Goal: Task Accomplishment & Management: Use online tool/utility

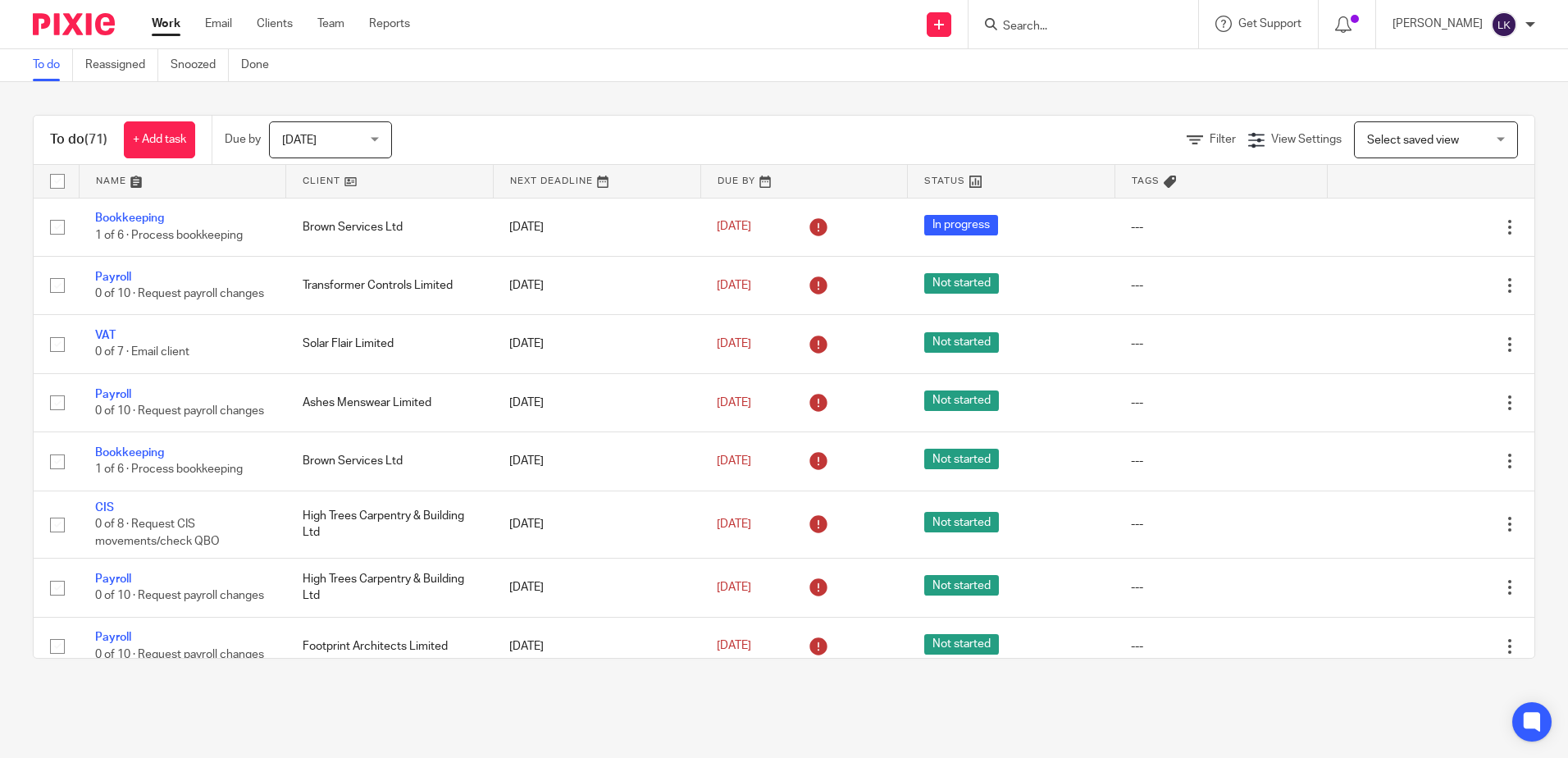
click at [1031, 23] on input "Search" at bounding box center [1075, 27] width 147 height 15
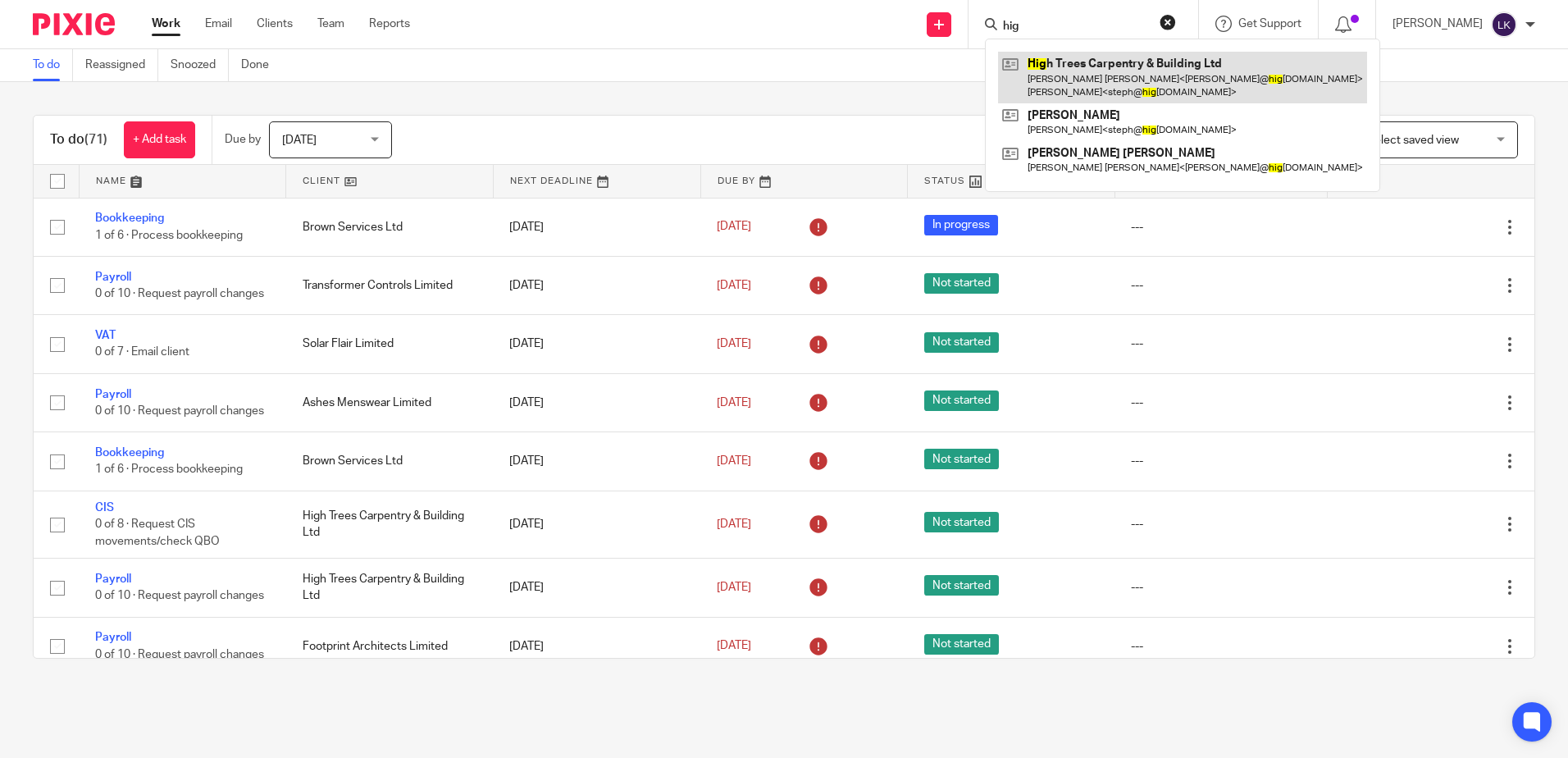
type input "hig"
click at [1070, 88] on link at bounding box center [1182, 77] width 369 height 51
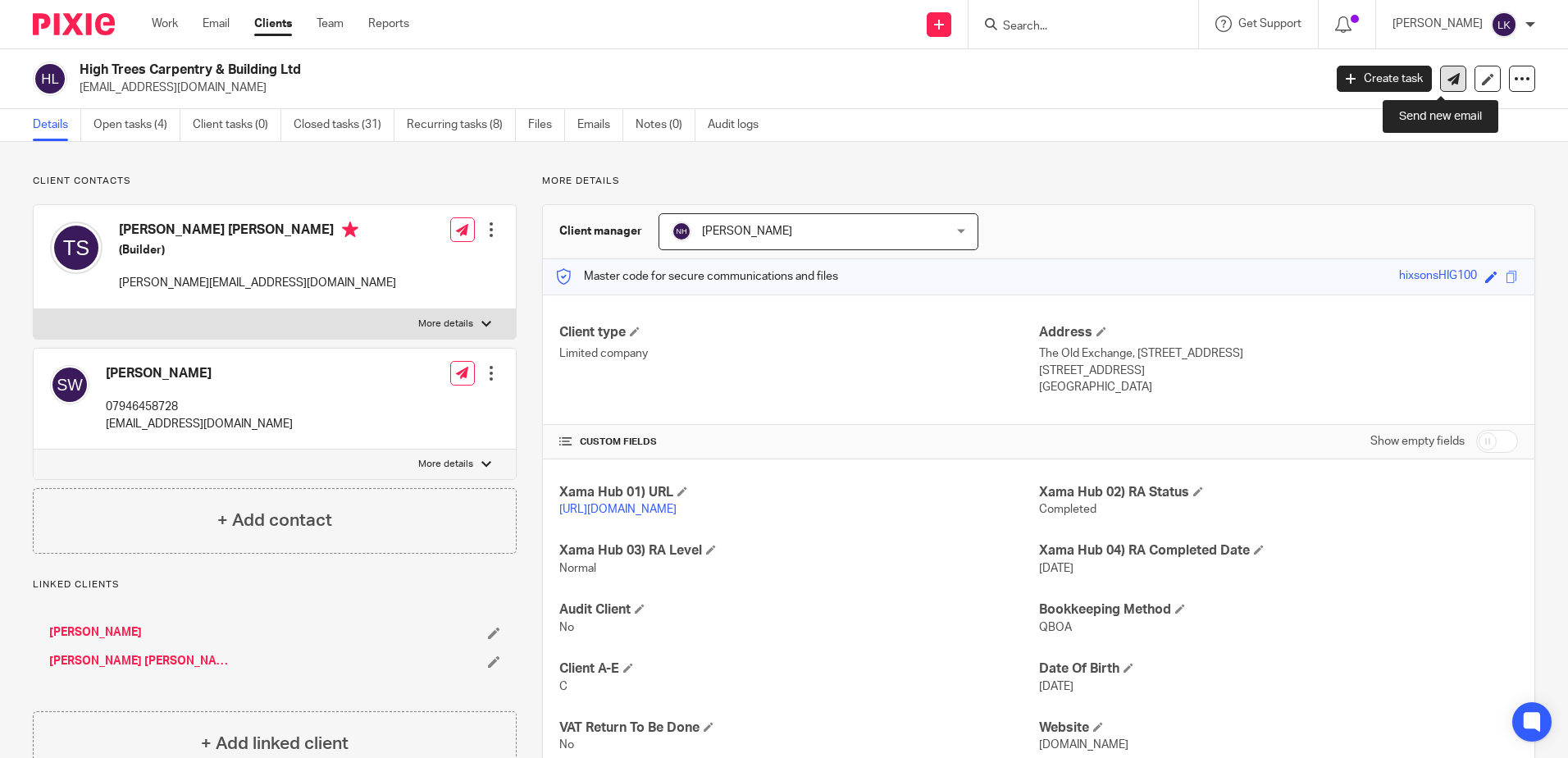
click at [1448, 75] on icon at bounding box center [1454, 79] width 12 height 12
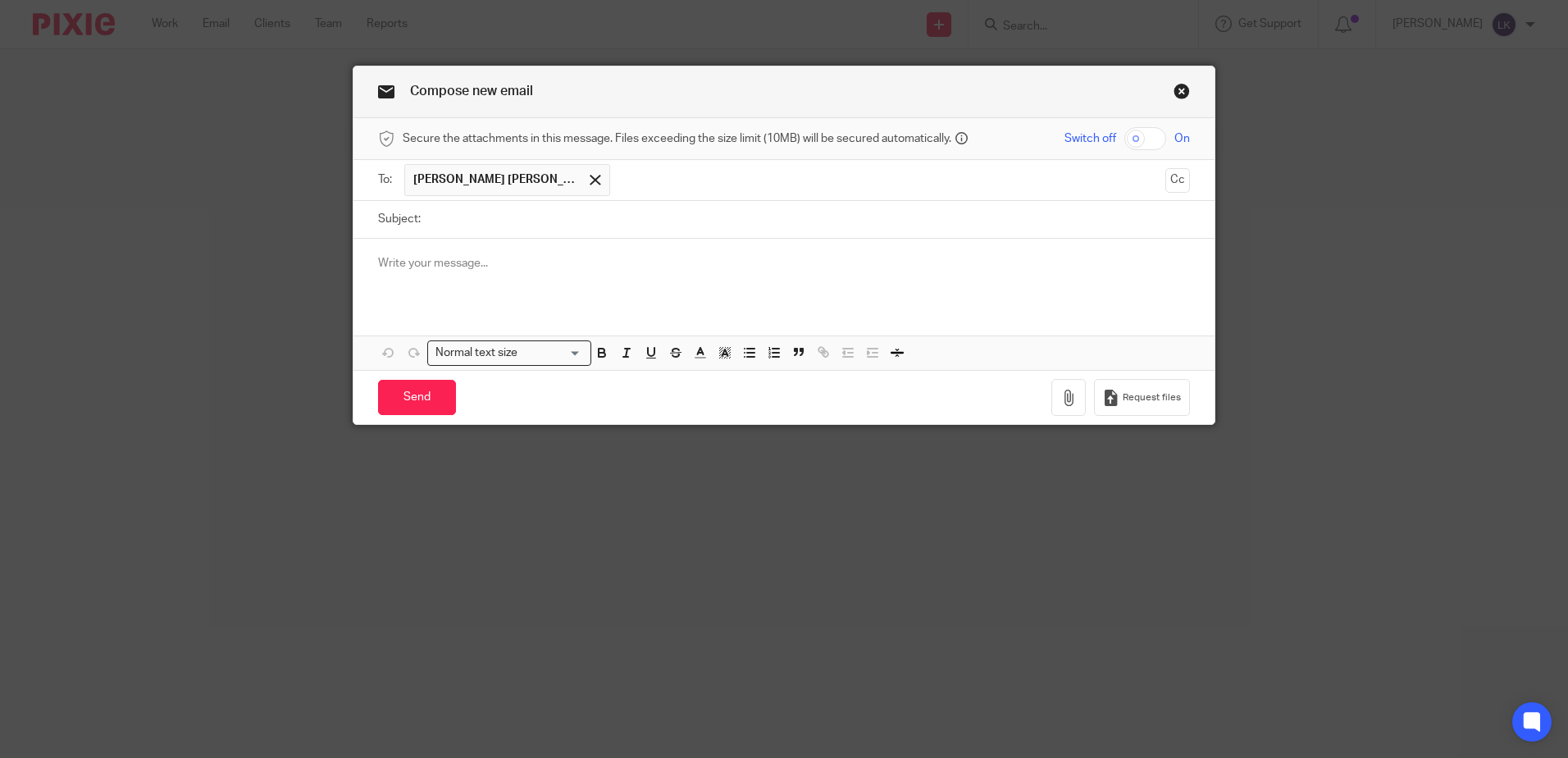
click at [589, 179] on span at bounding box center [595, 180] width 10 height 10
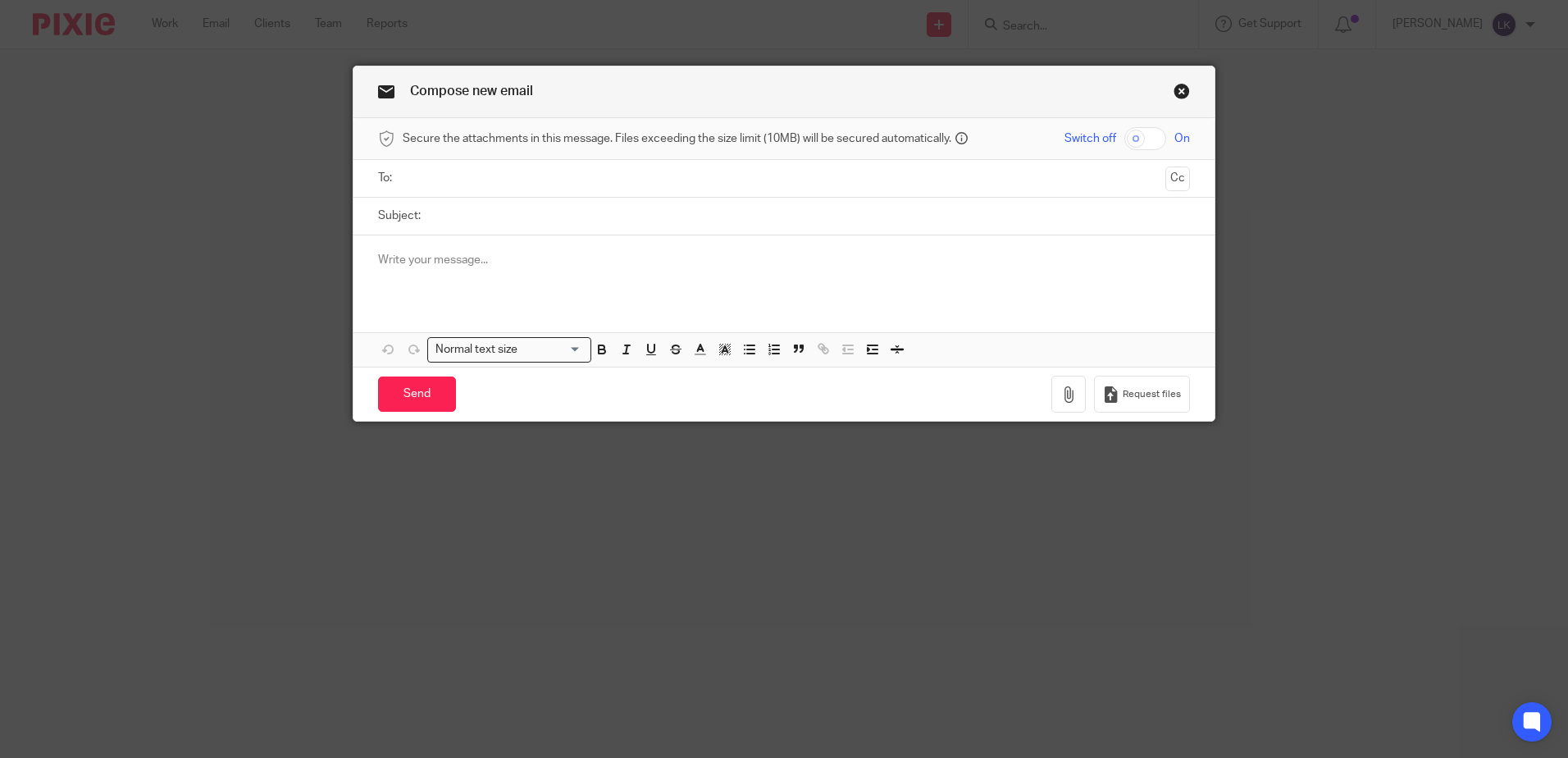
click at [433, 266] on p at bounding box center [784, 259] width 812 height 16
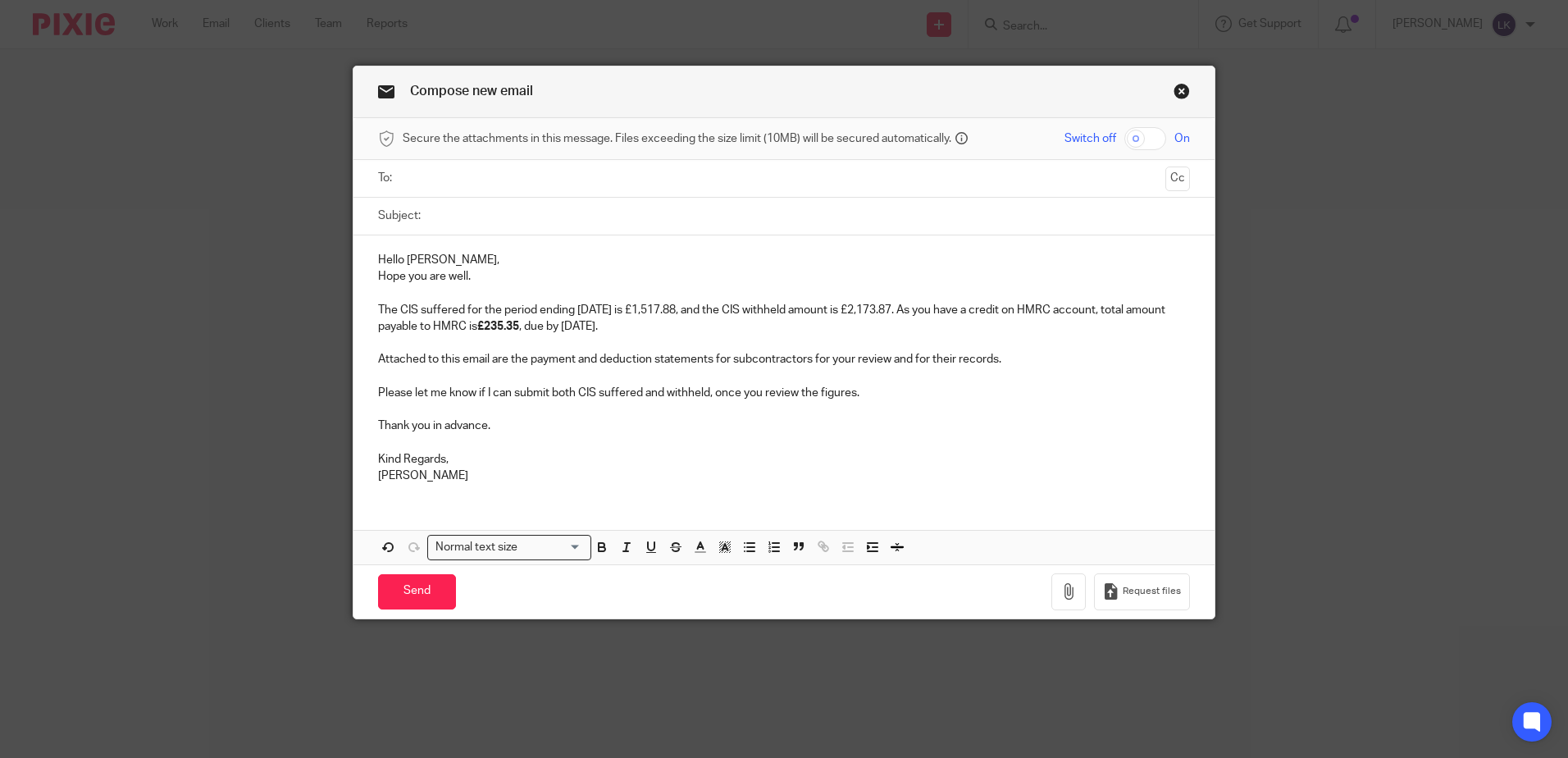
click at [430, 216] on input "Subject:" at bounding box center [810, 216] width 761 height 37
type input "HIG100 - CIS July 25"
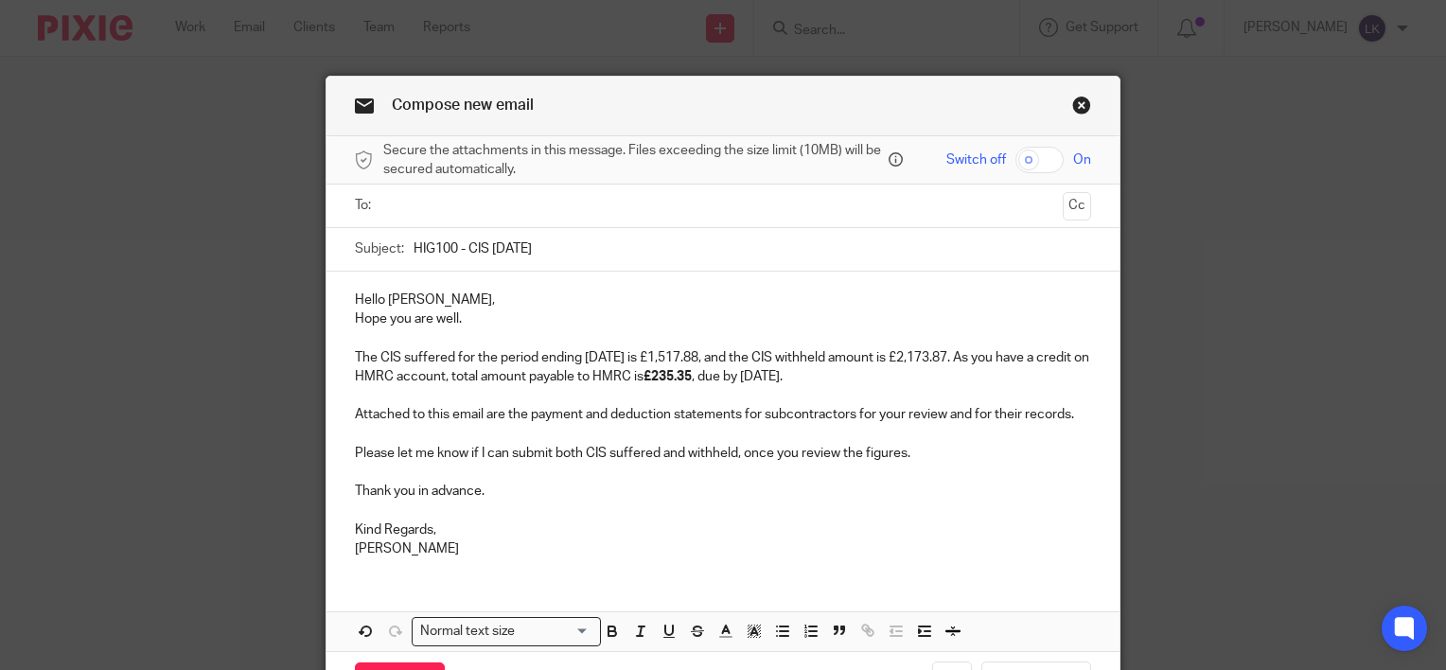
click at [813, 375] on p "The CIS suffered for the period ending 5th July is £1,517.88, and the CIS withh…" at bounding box center [723, 367] width 736 height 39
click at [950, 355] on p "The CIS suffered for the period ending 5th July is £1,517.88, and the CIS withh…" at bounding box center [723, 367] width 736 height 39
click at [698, 348] on p "The CIS suffered for the period ending 5th July is £1,517.88, and the CIS withh…" at bounding box center [723, 367] width 736 height 39
click at [622, 351] on p "The CIS suffered for the period ending 5th July is £140.00, and the CIS withhel…" at bounding box center [723, 367] width 736 height 39
click at [427, 201] on input "text" at bounding box center [722, 206] width 665 height 22
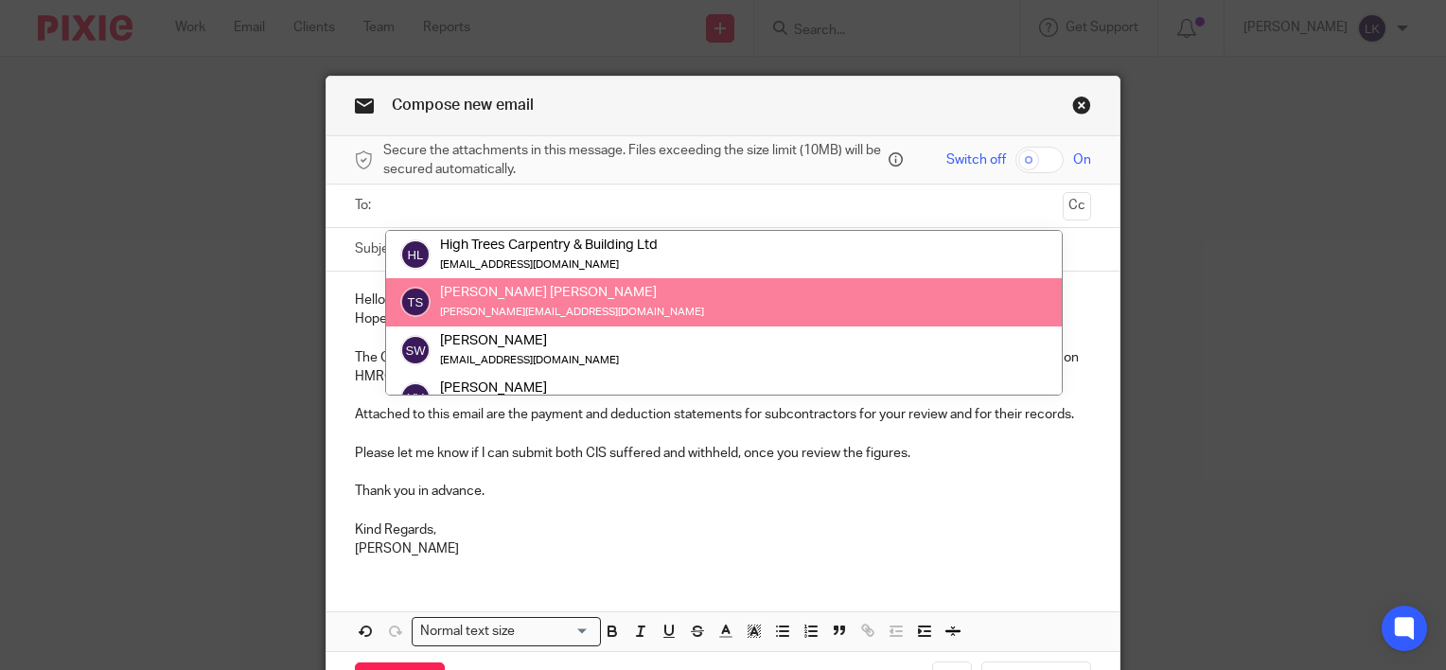
scroll to position [190, 0]
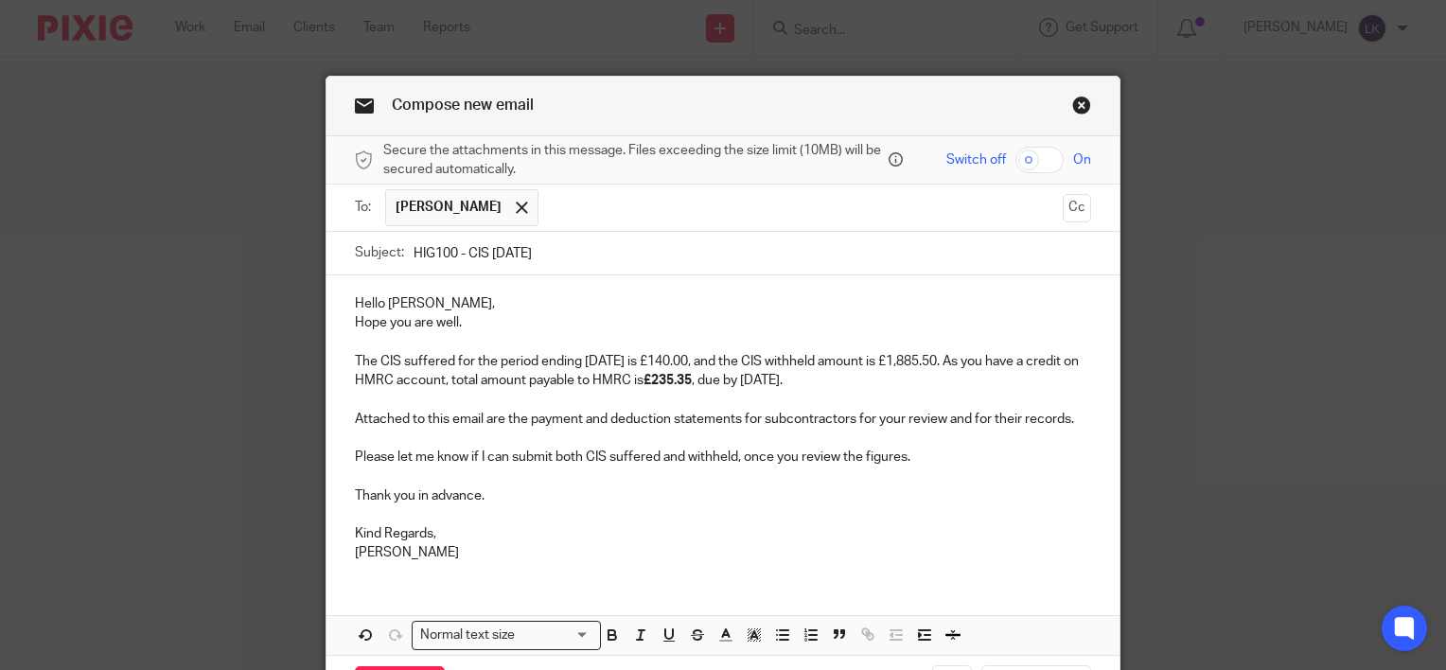
click at [977, 488] on p "Thank you in advance." at bounding box center [723, 495] width 736 height 19
drag, startPoint x: 970, startPoint y: 358, endPoint x: 974, endPoint y: 388, distance: 30.6
click at [974, 388] on p "The CIS suffered for the period ending 5th August is £140.00, and the CIS withh…" at bounding box center [723, 371] width 736 height 39
click at [928, 387] on p "The CIS suffered for the period ending 5th August is £140.00, and the CIS withh…" at bounding box center [723, 371] width 736 height 39
drag, startPoint x: 501, startPoint y: 377, endPoint x: 965, endPoint y: 364, distance: 463.7
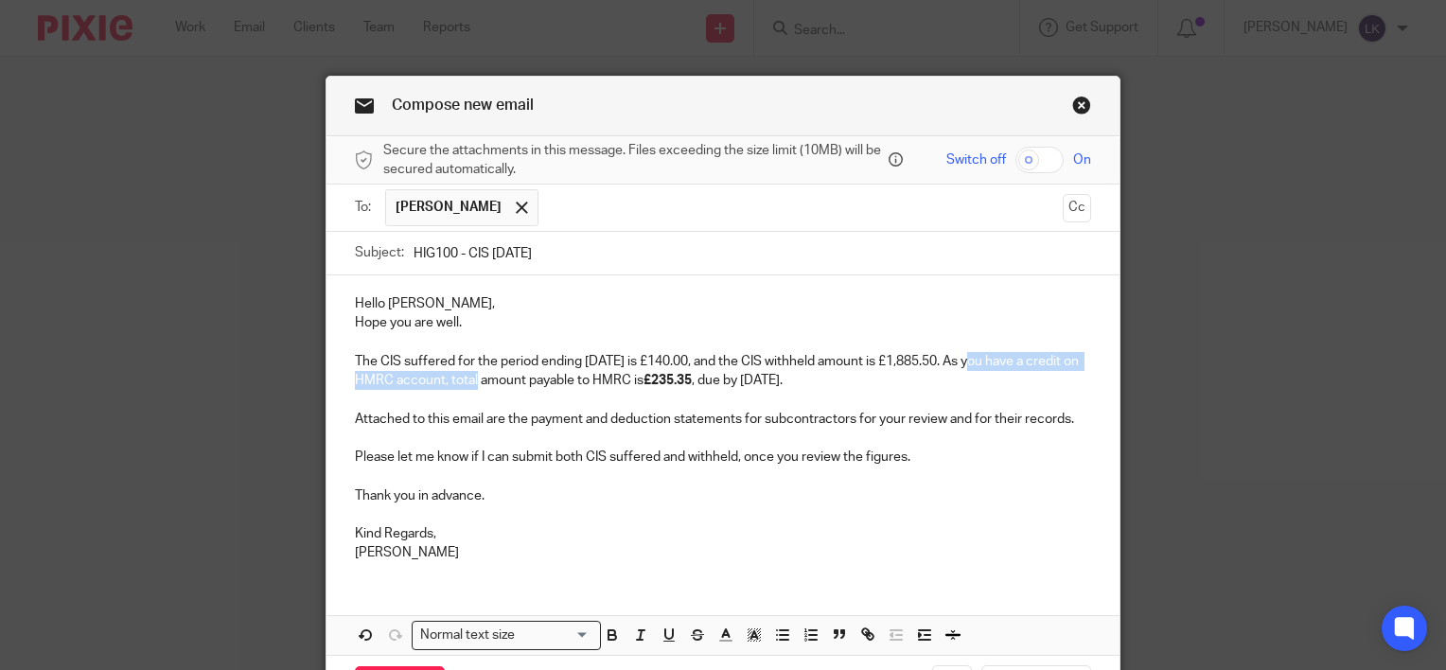
click at [965, 364] on p "The CIS suffered for the period ending 5th August is £140.00, and the CIS withh…" at bounding box center [723, 371] width 736 height 39
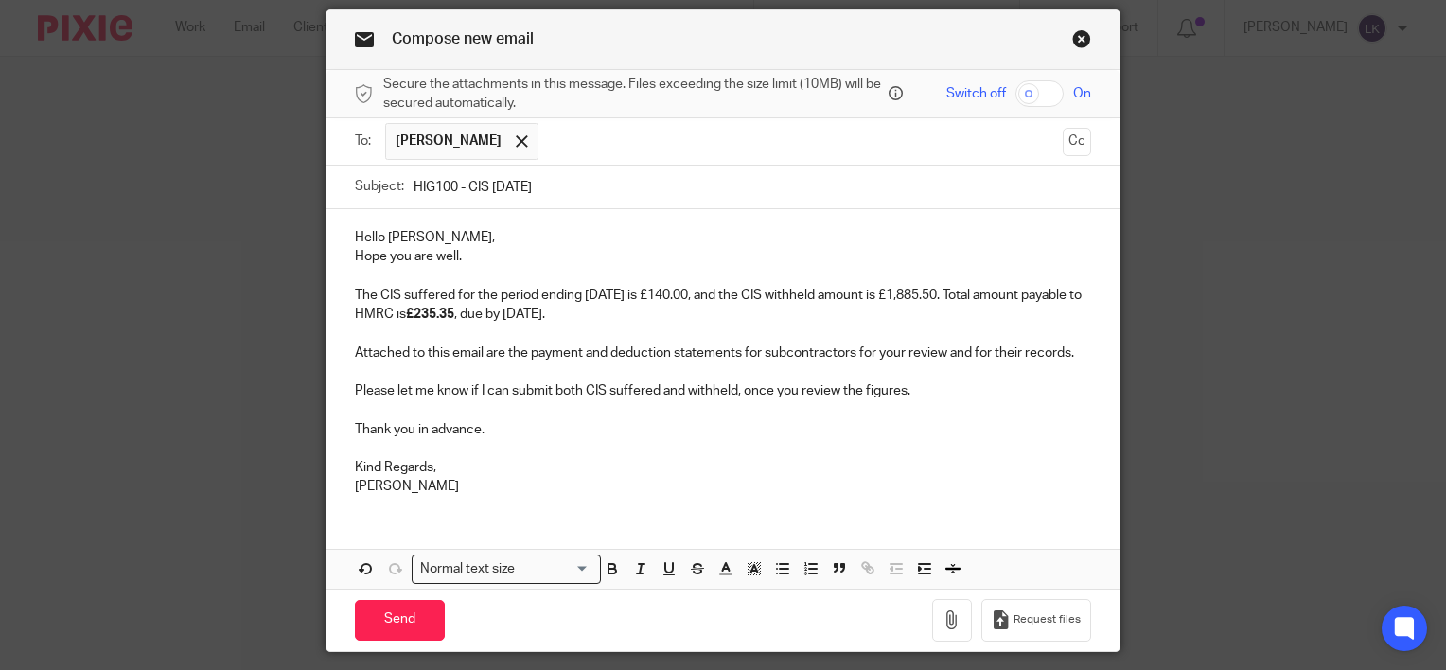
scroll to position [0, 0]
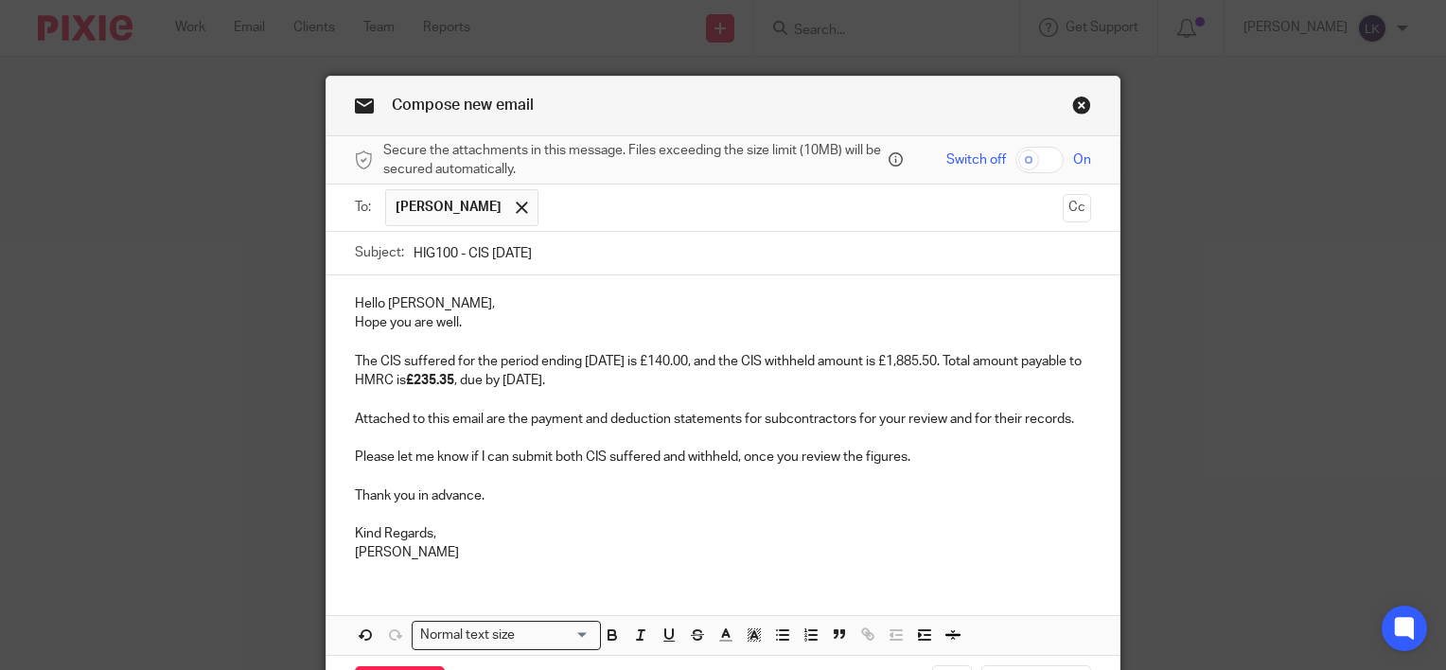
click at [1022, 162] on input "checkbox" at bounding box center [1039, 160] width 48 height 26
checkbox input "true"
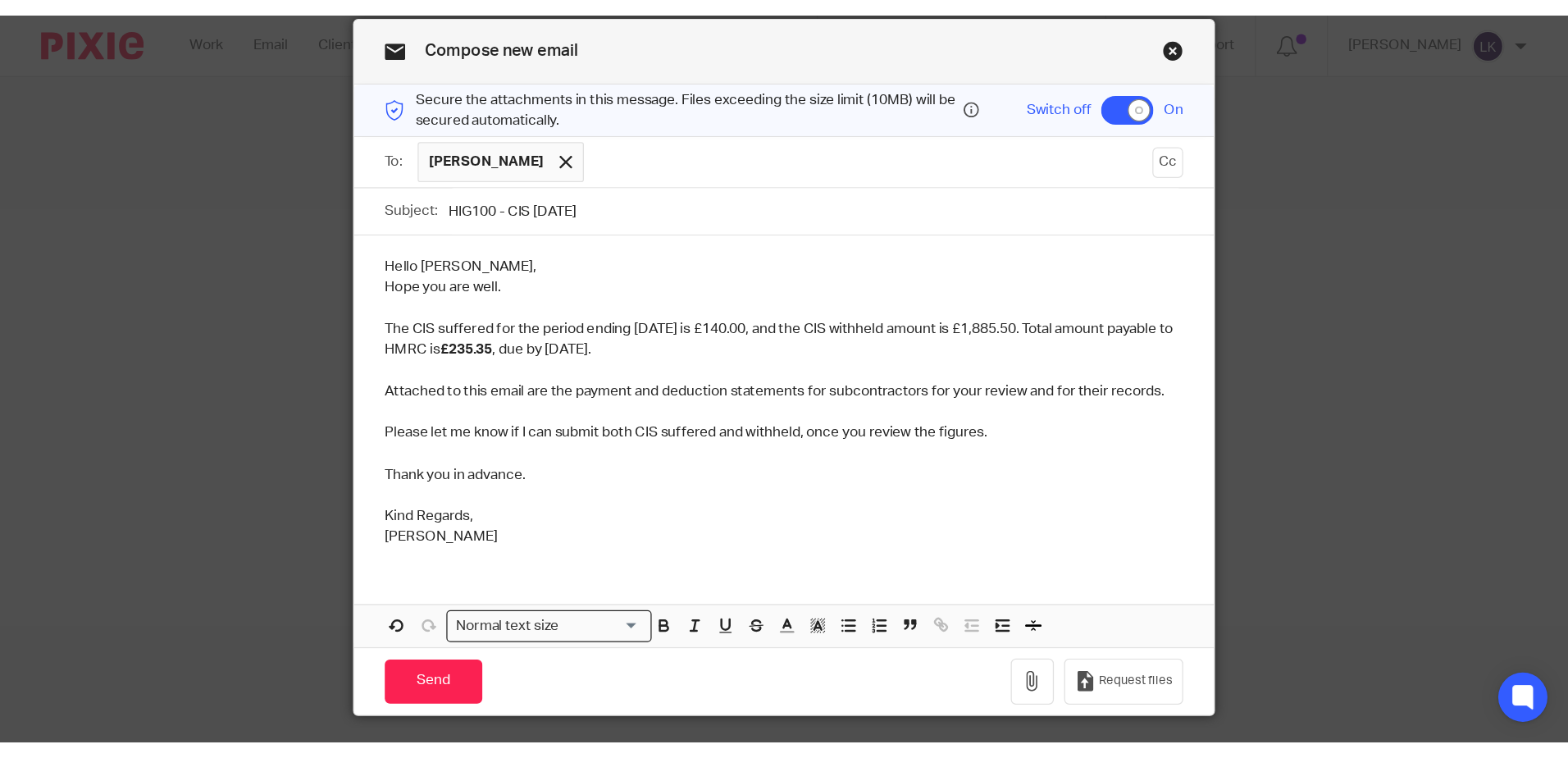
scroll to position [105, 0]
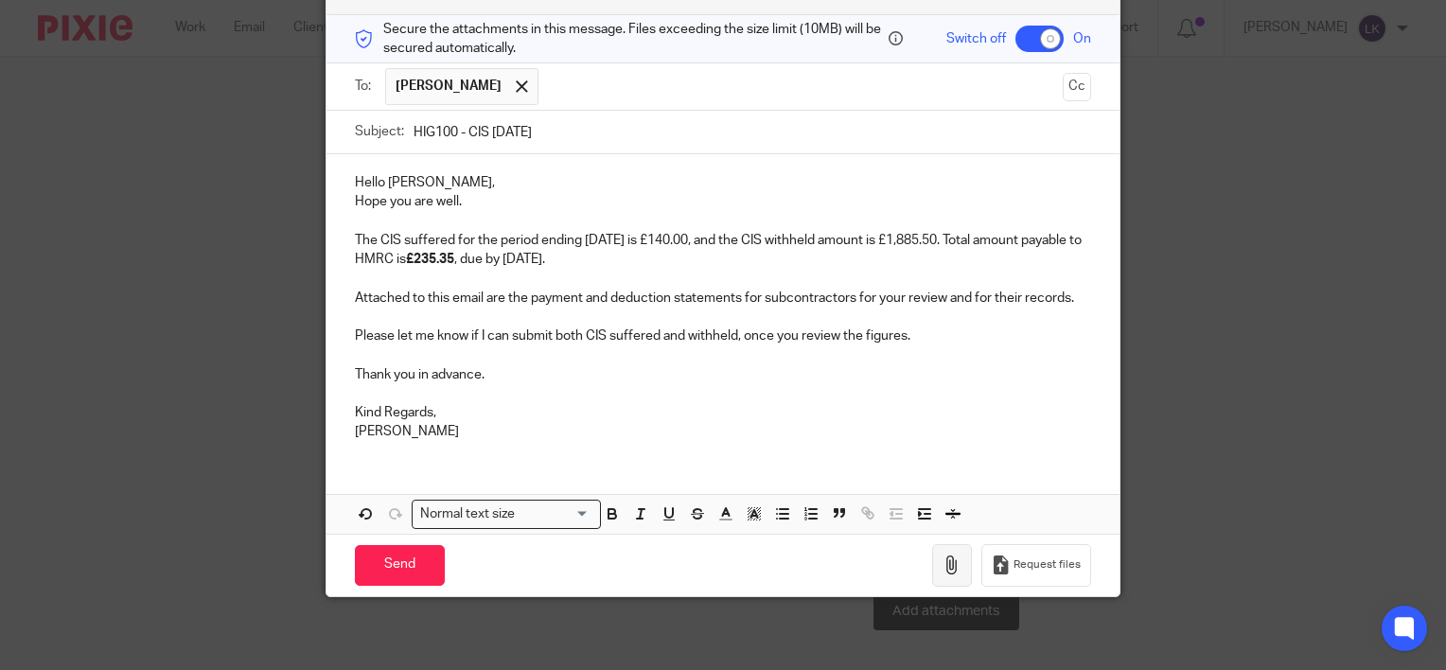
click at [942, 555] on icon "button" at bounding box center [951, 564] width 19 height 19
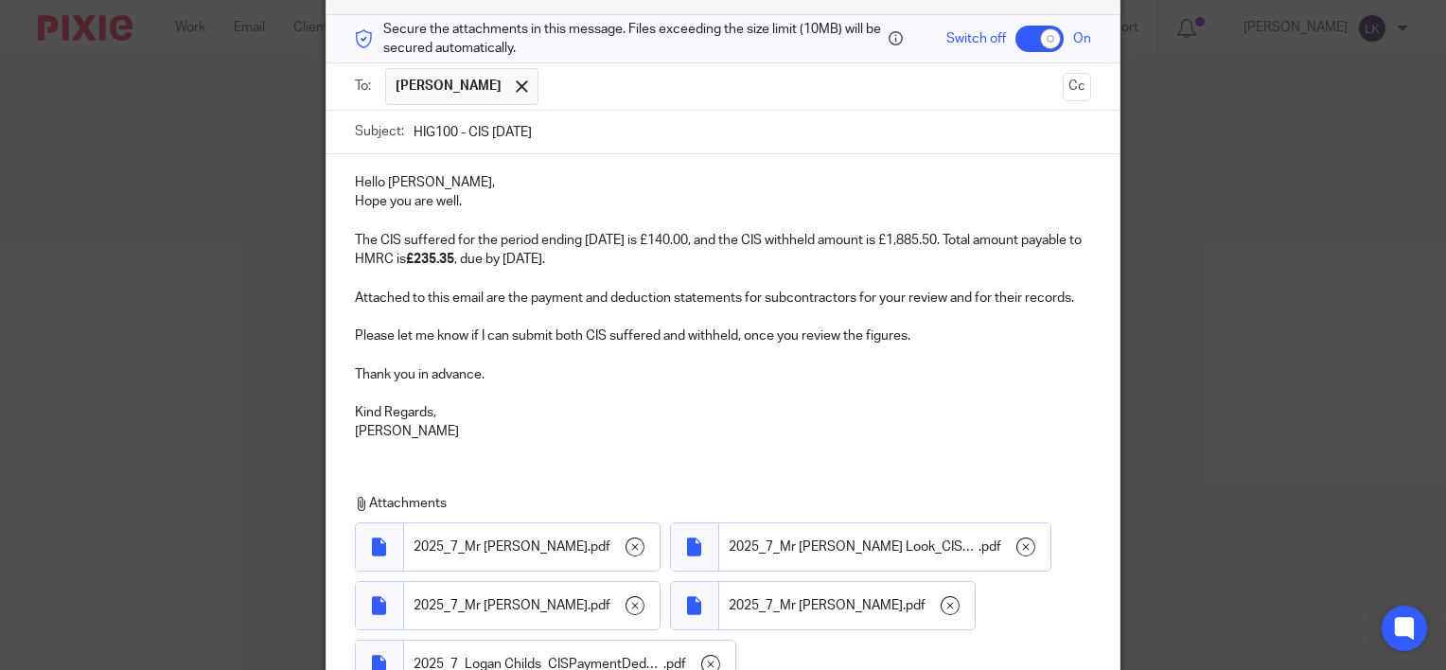
click at [787, 352] on p at bounding box center [723, 354] width 736 height 19
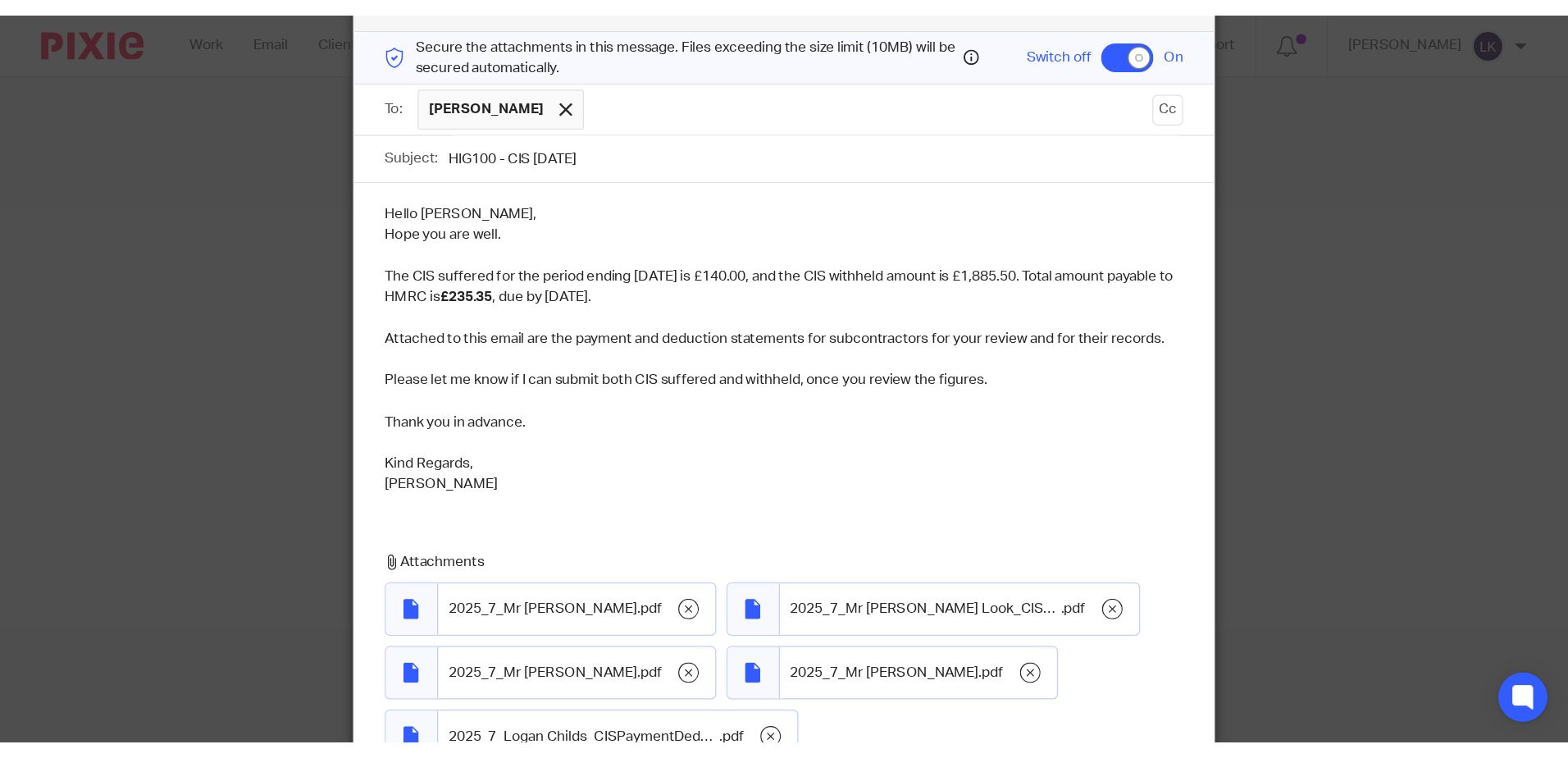
scroll to position [106, 0]
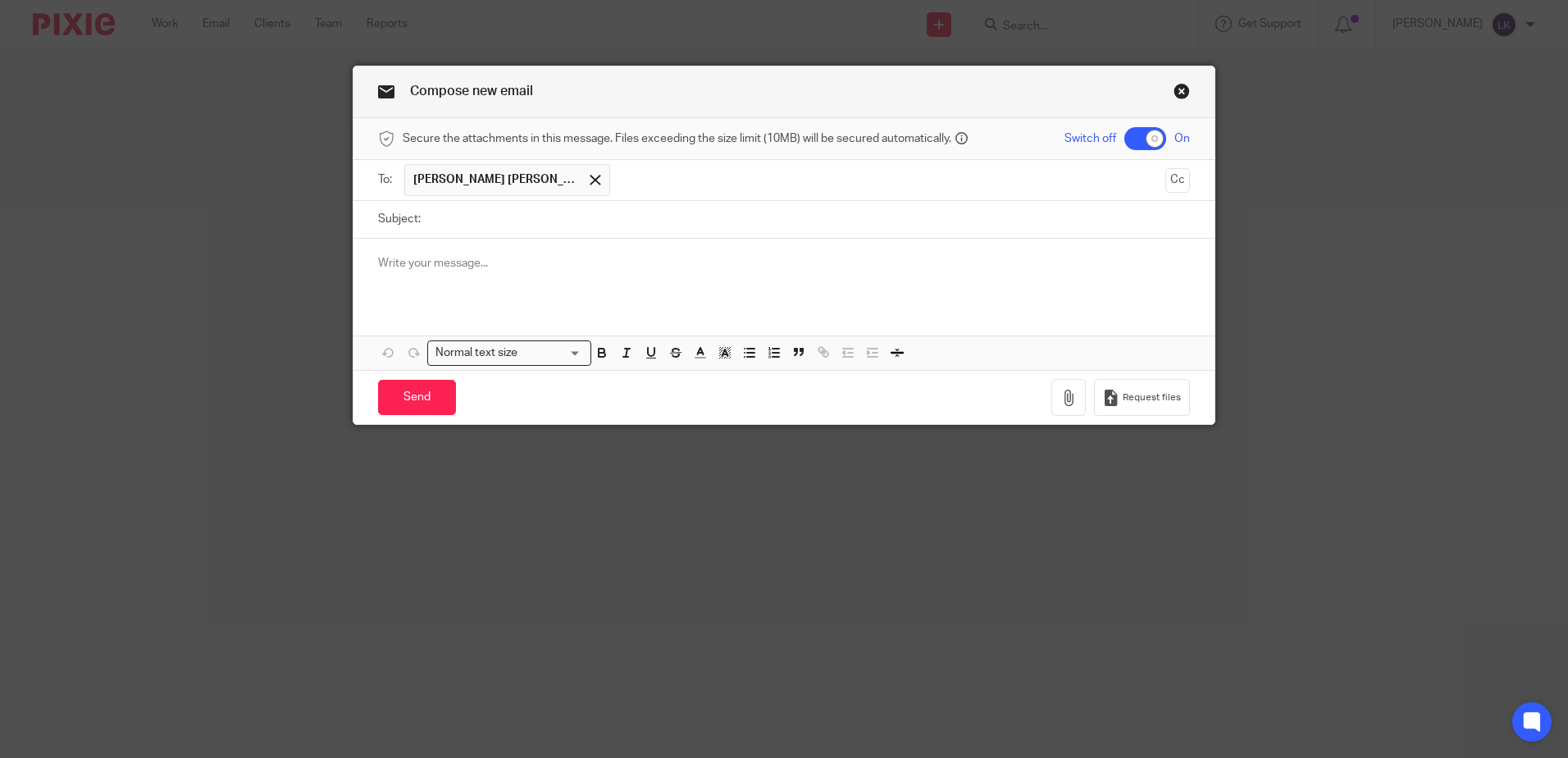
click at [1175, 87] on link "Close this dialog window" at bounding box center [1181, 95] width 16 height 23
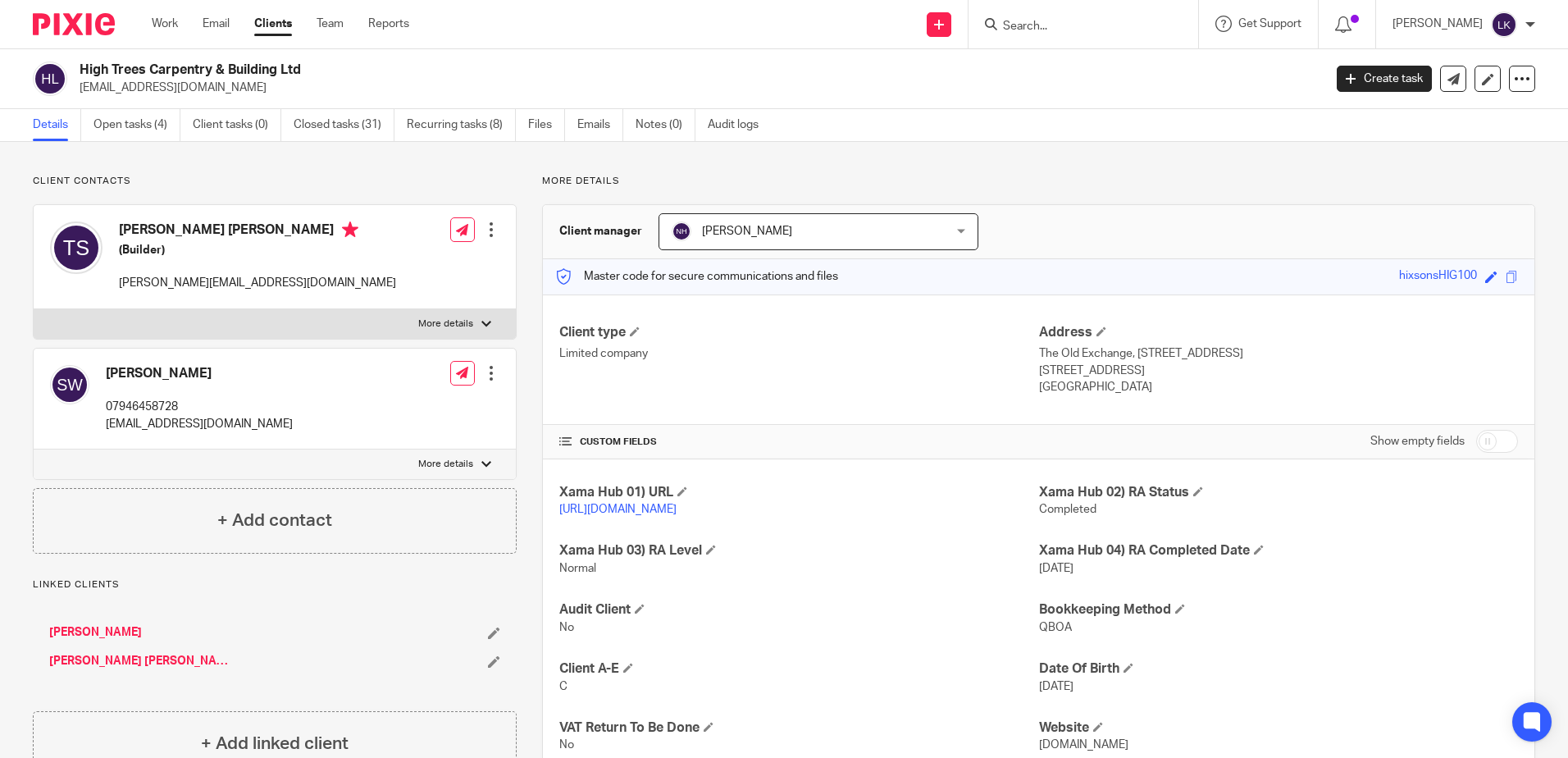
click at [1025, 31] on input "Search" at bounding box center [1075, 27] width 147 height 15
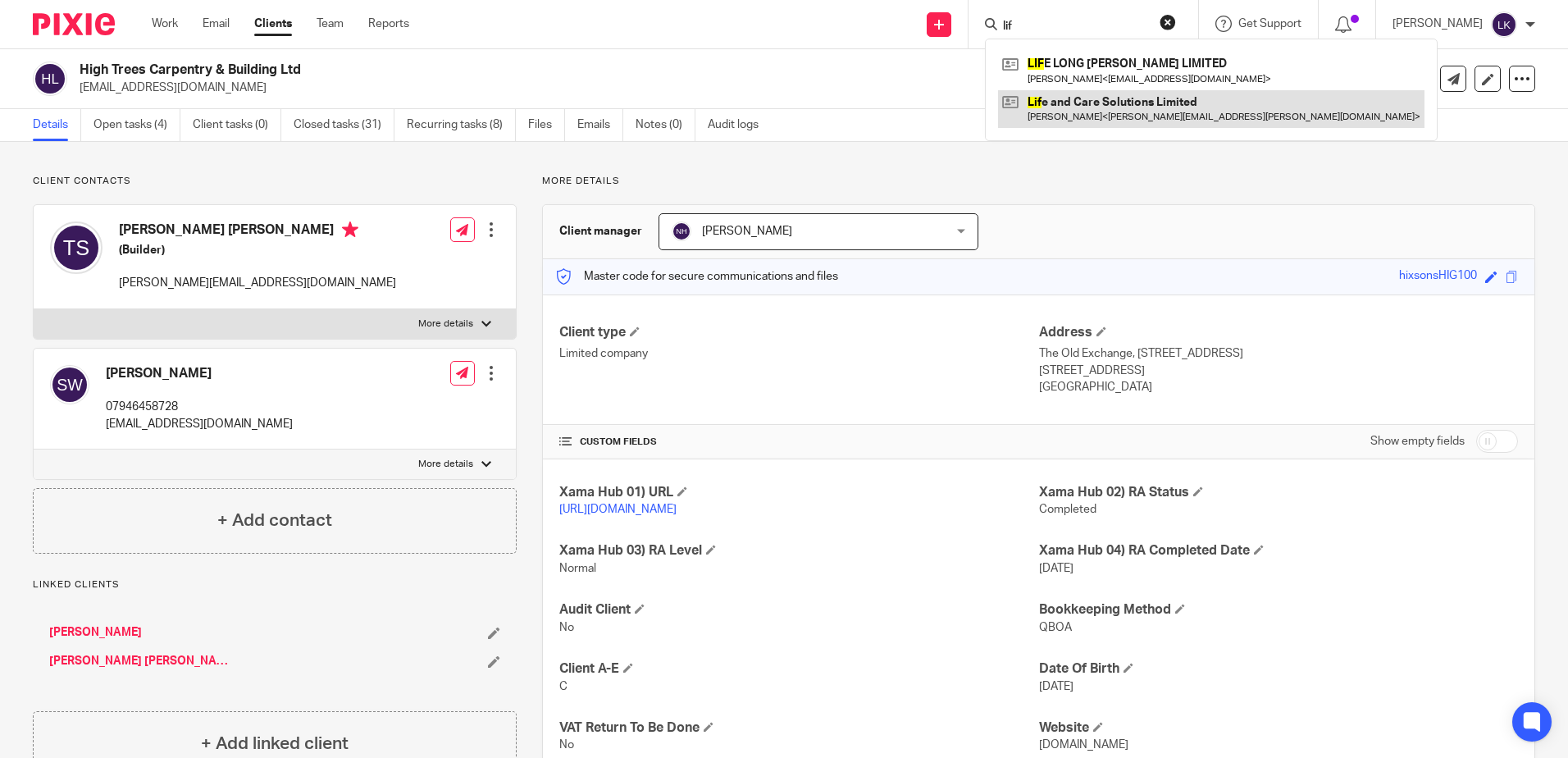
type input "lif"
click at [1070, 100] on link at bounding box center [1211, 109] width 426 height 38
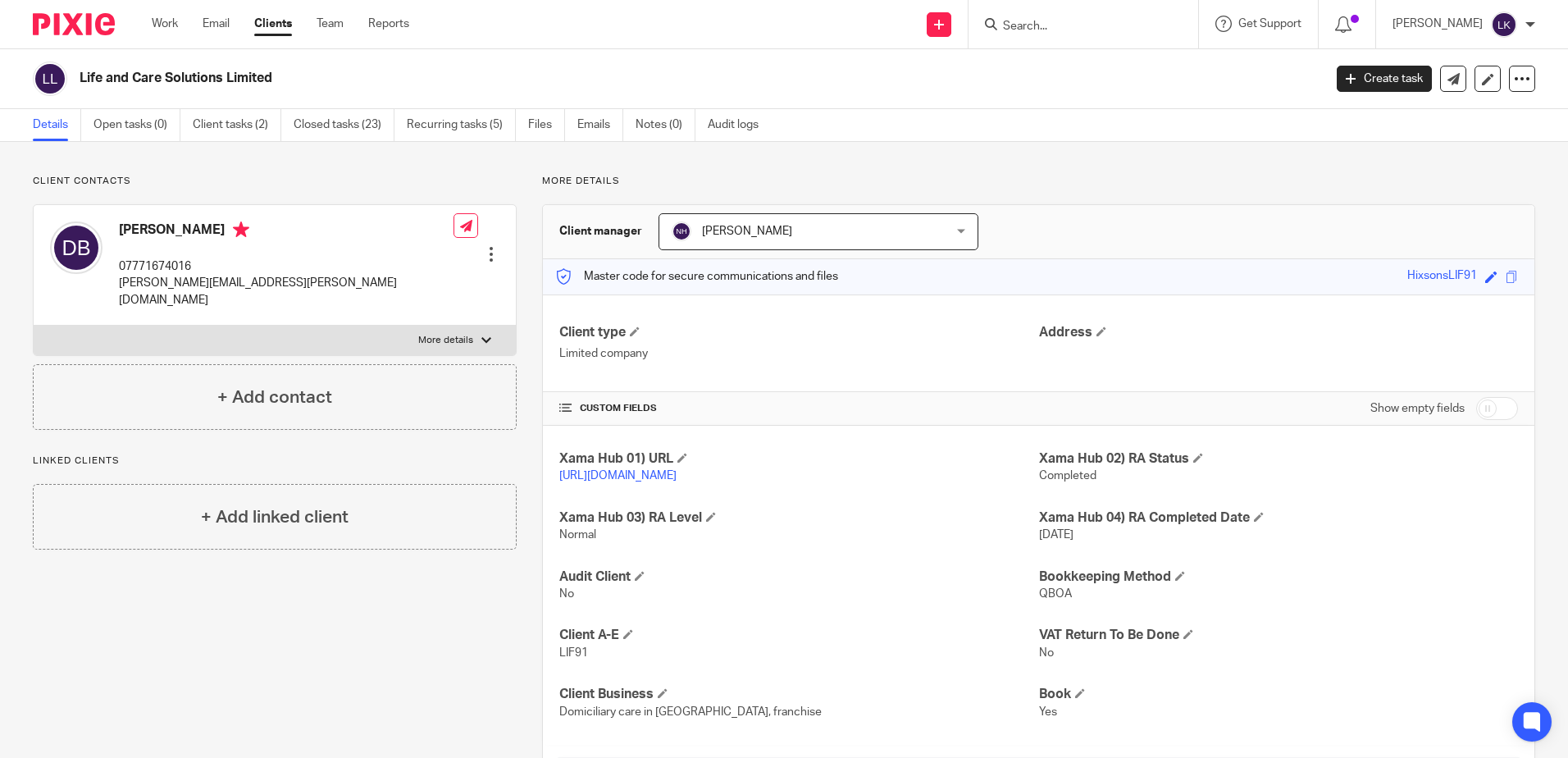
click at [1030, 21] on input "Search" at bounding box center [1075, 27] width 147 height 15
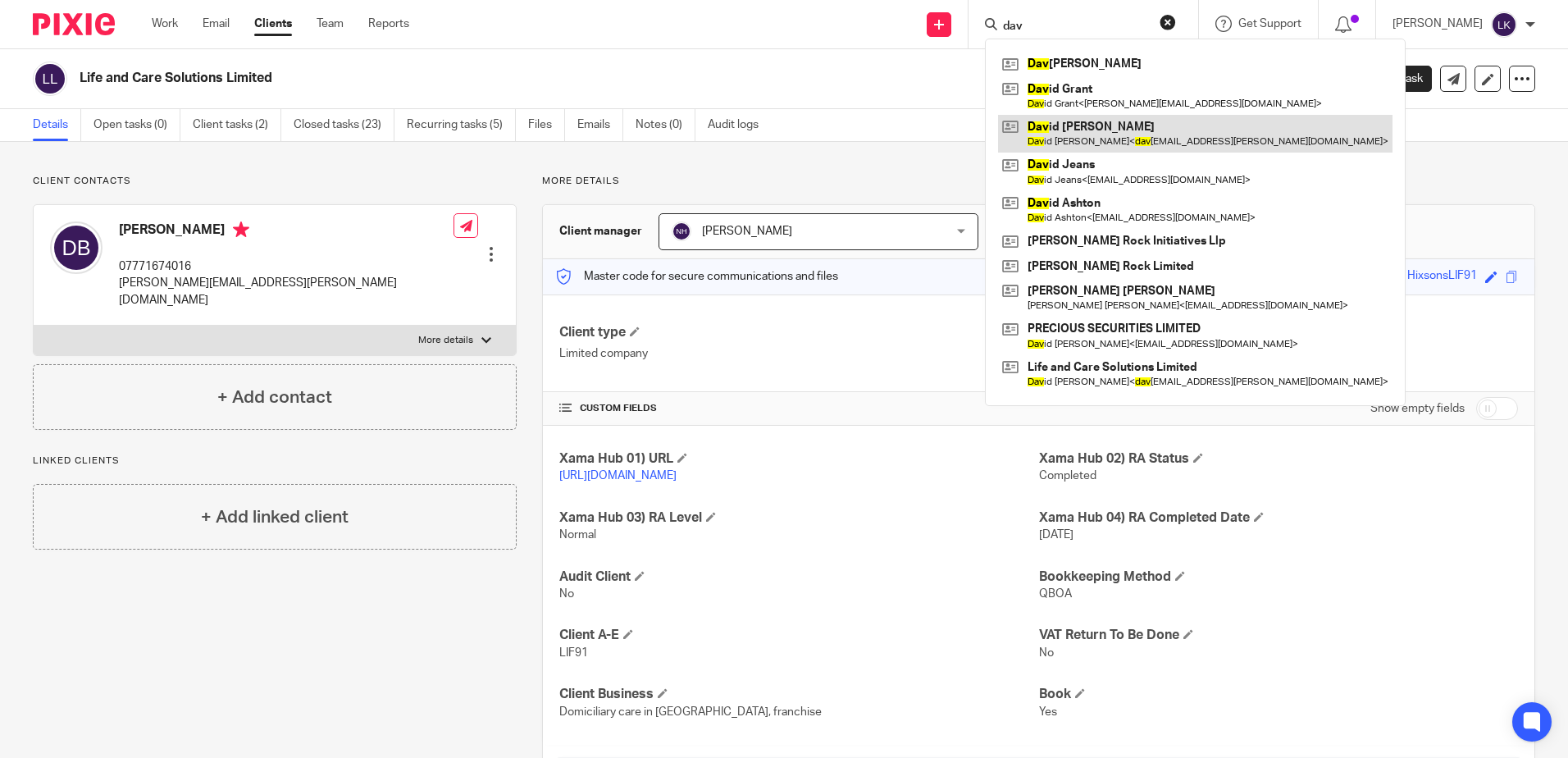
type input "dav"
click at [1070, 127] on link at bounding box center [1194, 134] width 394 height 38
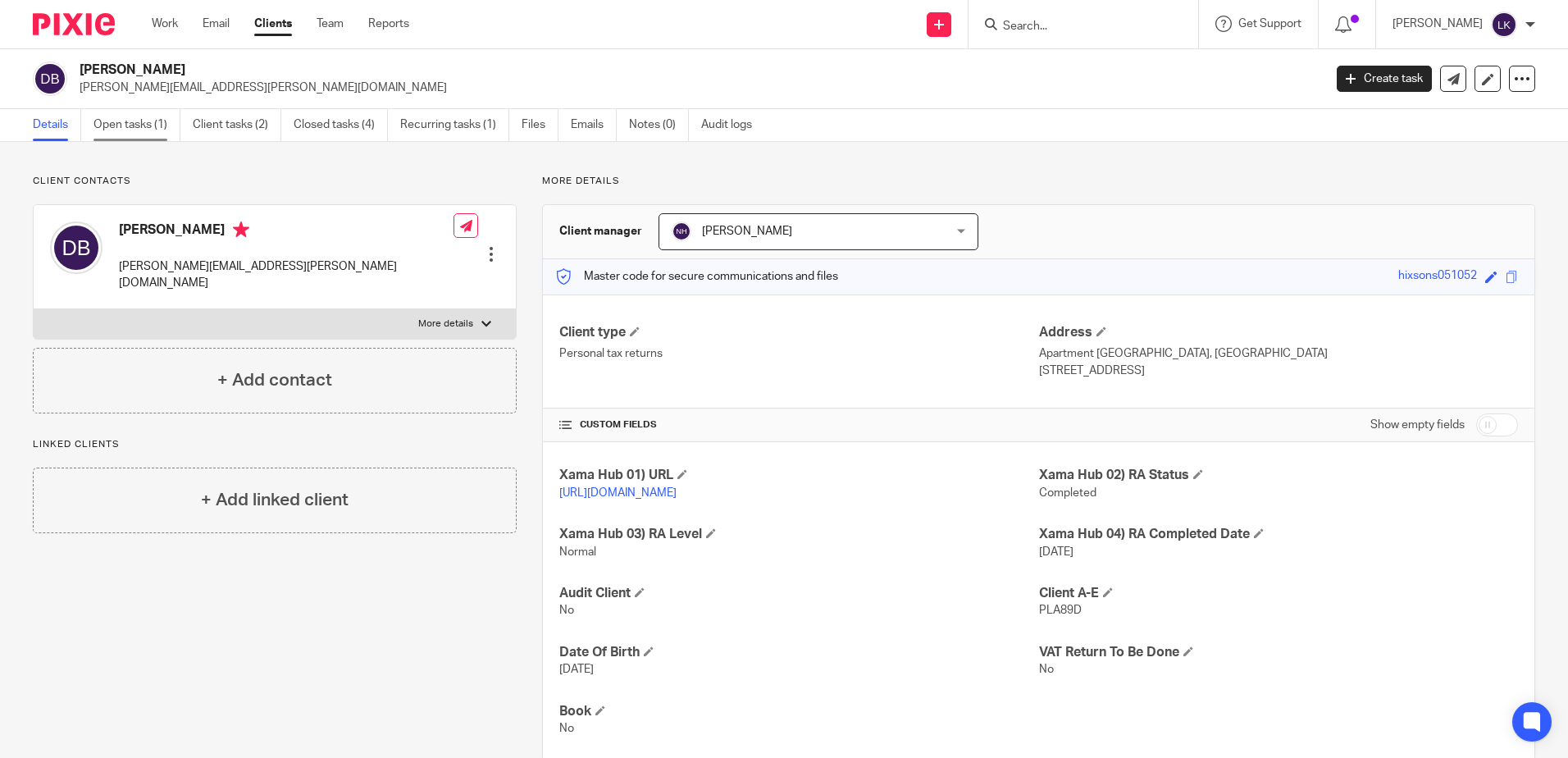
click at [122, 119] on link "Open tasks (1)" at bounding box center [137, 125] width 87 height 32
click at [534, 119] on link "Files" at bounding box center [540, 125] width 37 height 32
click at [536, 120] on link "Files" at bounding box center [540, 125] width 37 height 32
click at [534, 114] on link "Files" at bounding box center [540, 125] width 37 height 32
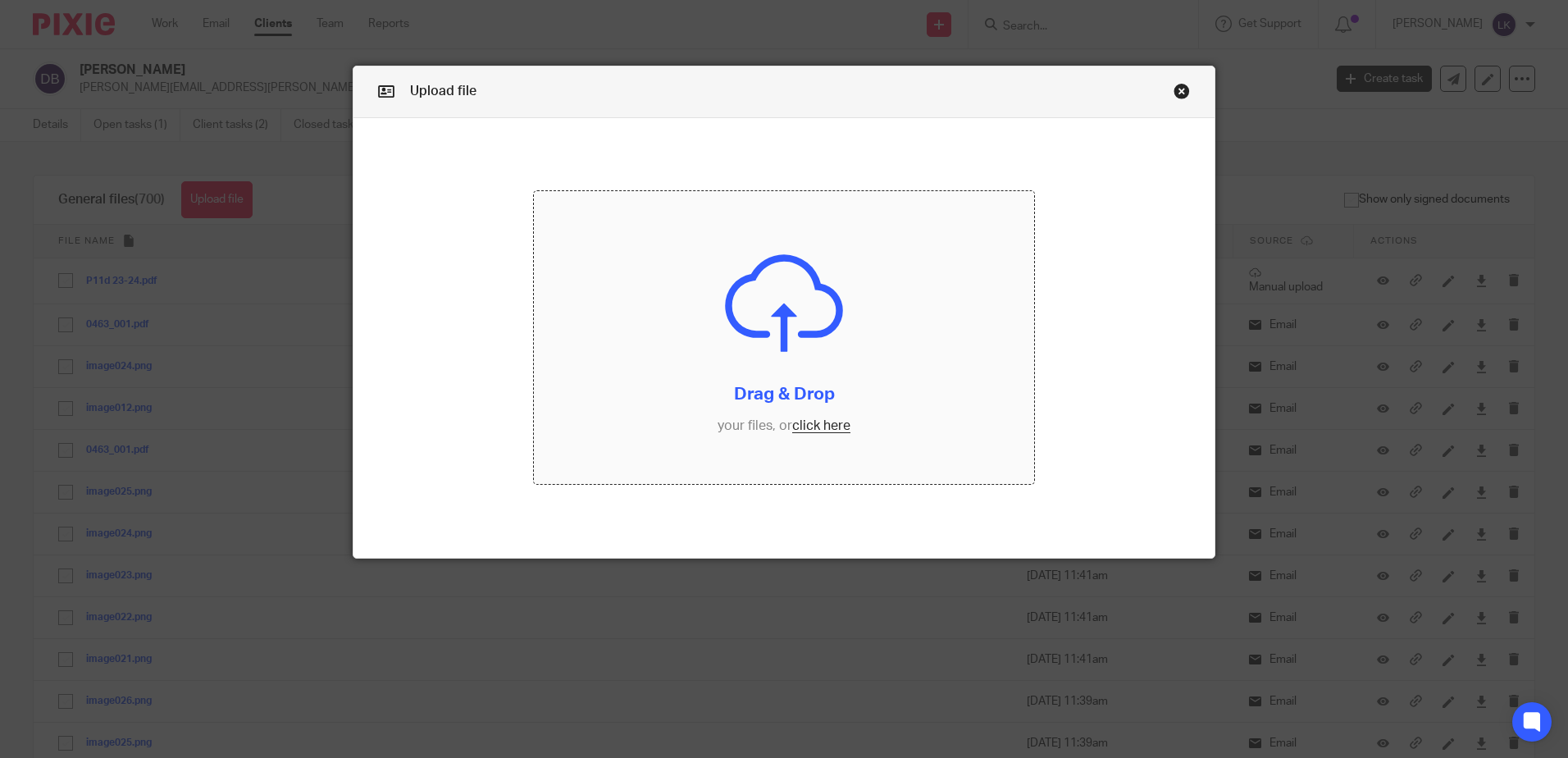
click at [799, 423] on input "file" at bounding box center [784, 337] width 500 height 293
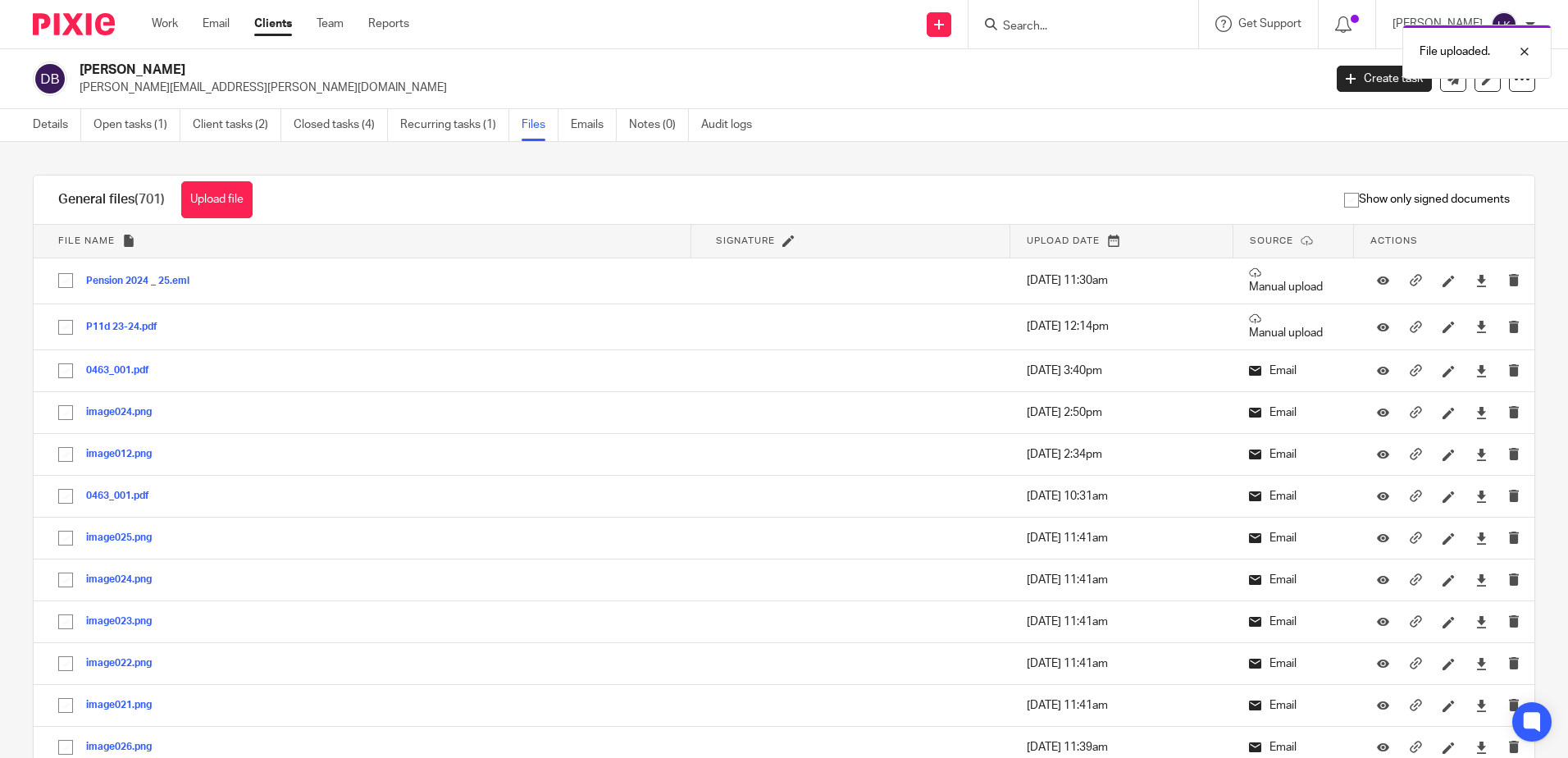
click at [1025, 18] on div "File uploaded." at bounding box center [1167, 48] width 767 height 62
click at [1020, 24] on input "Search" at bounding box center [1075, 27] width 147 height 15
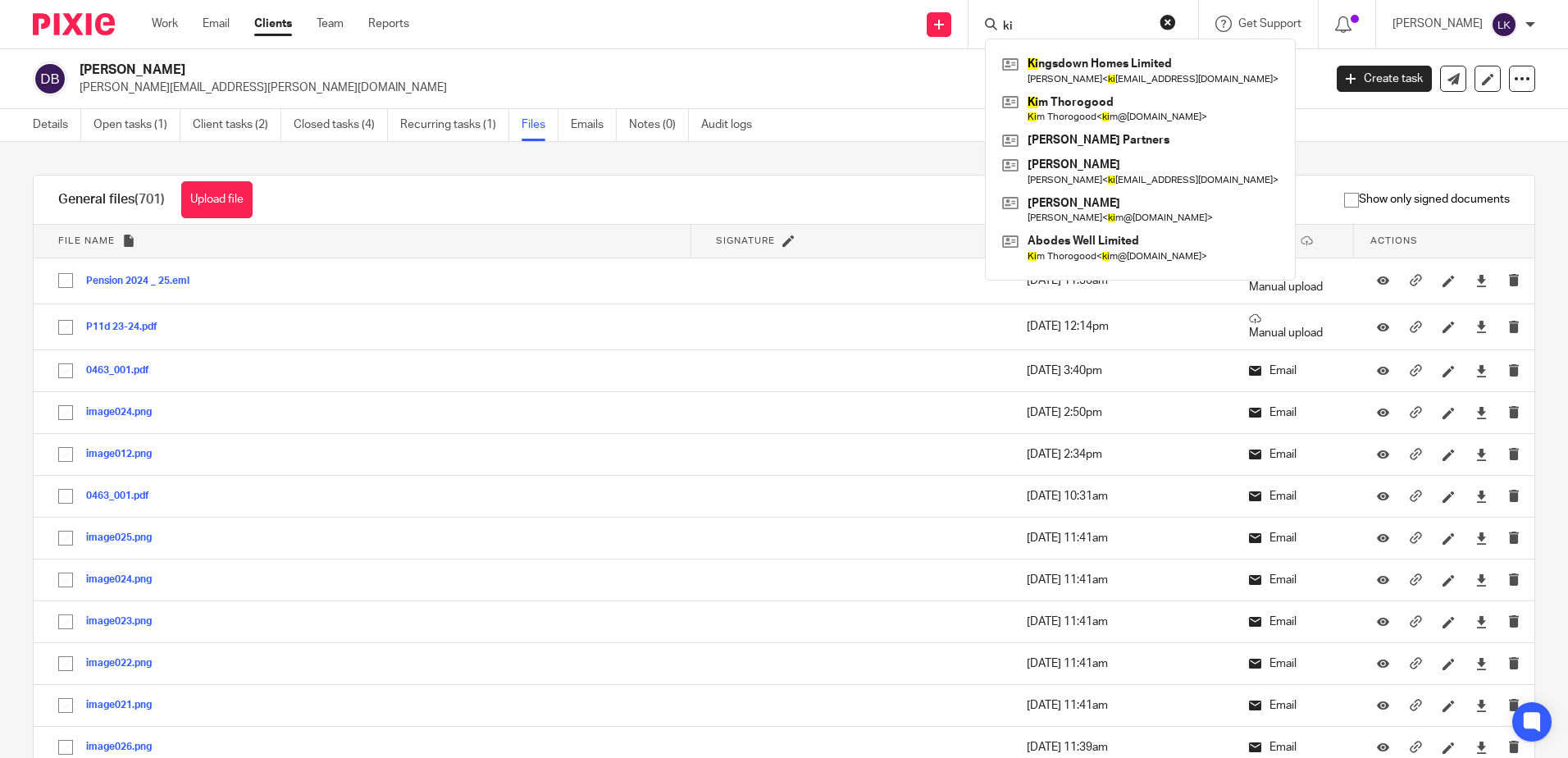
type input "k"
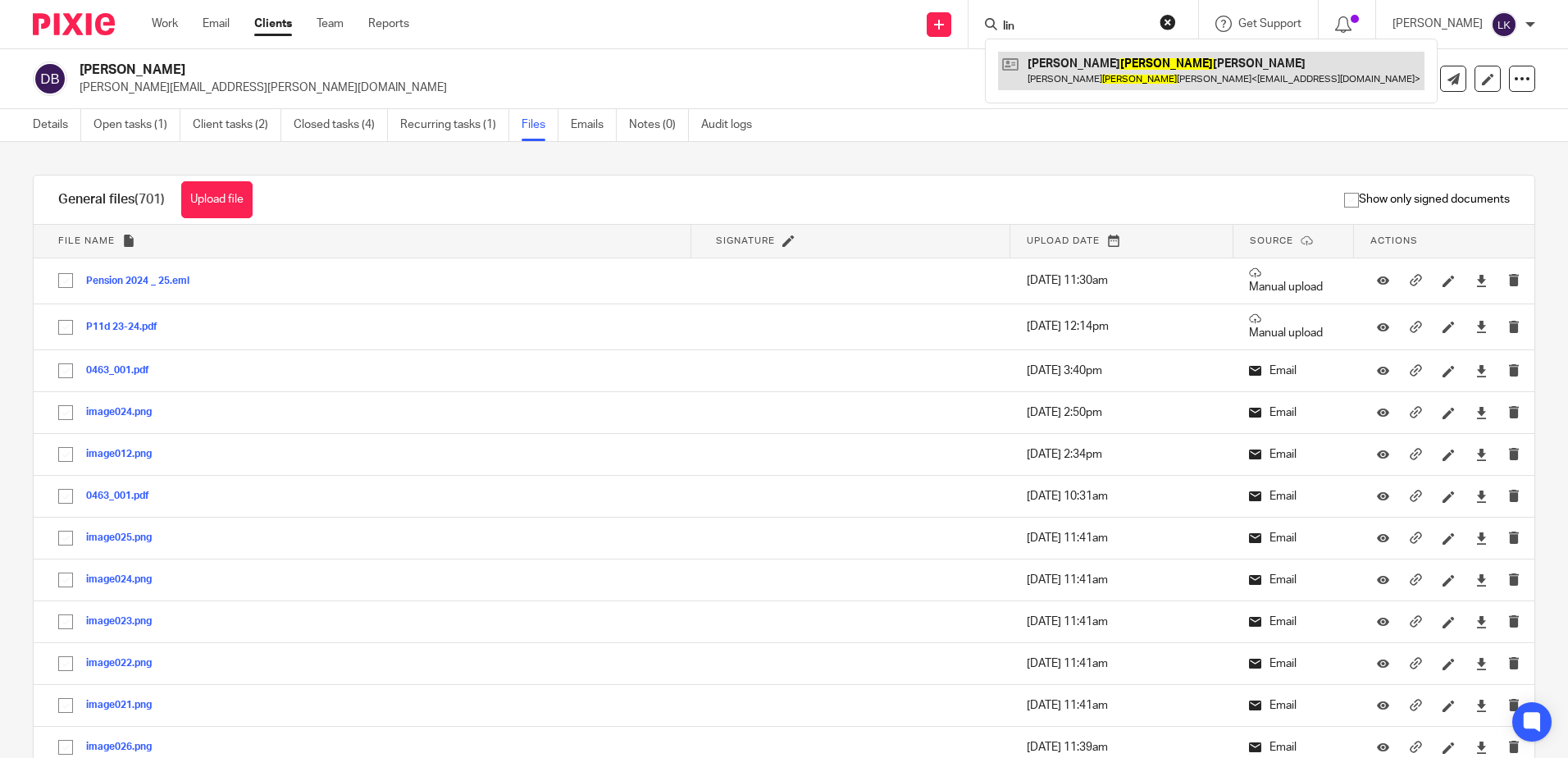
type input "lin"
click at [1074, 72] on link at bounding box center [1211, 71] width 426 height 38
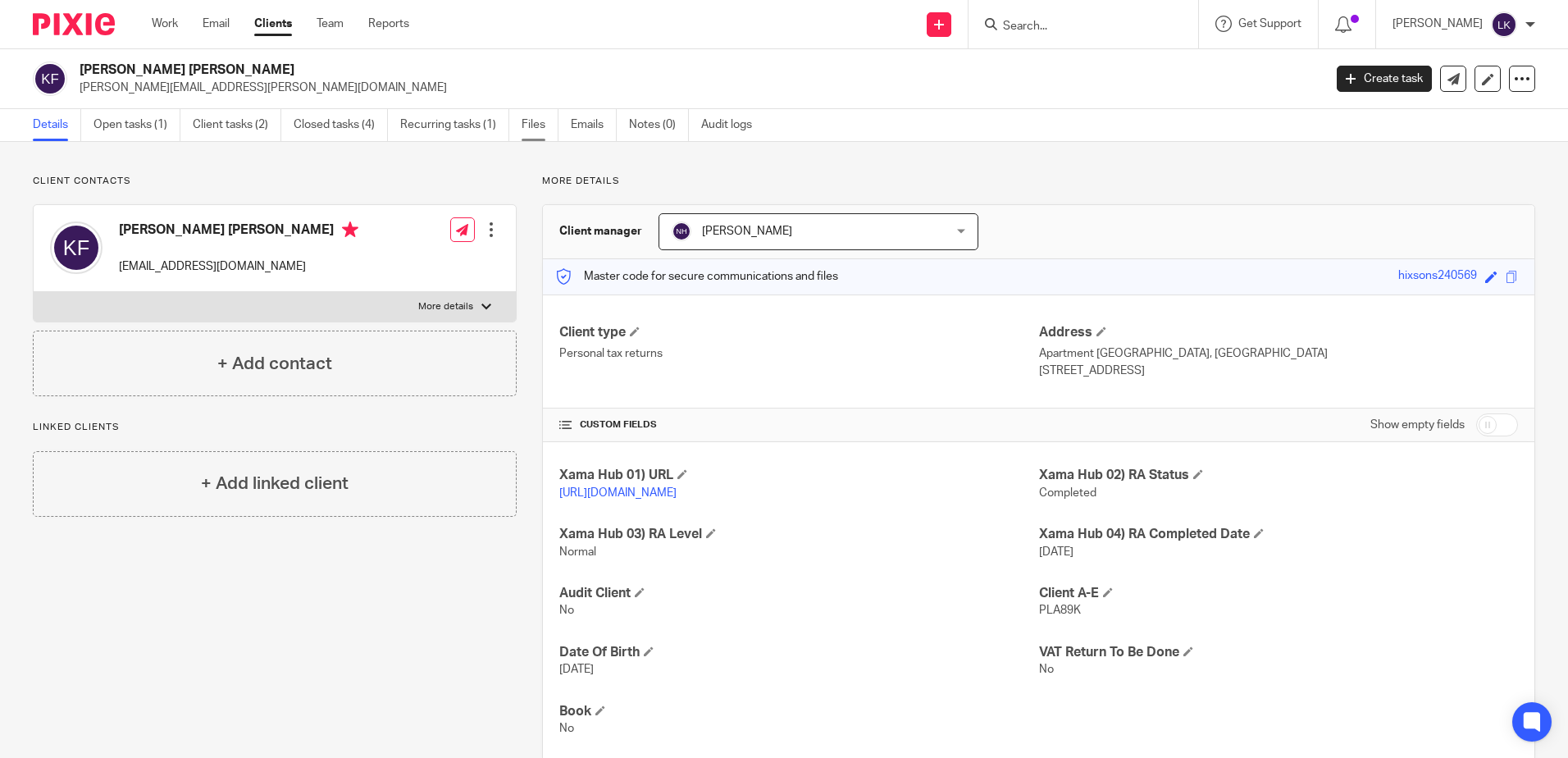
click at [531, 121] on link "Files" at bounding box center [540, 125] width 37 height 32
click at [531, 120] on link "Files" at bounding box center [540, 125] width 37 height 32
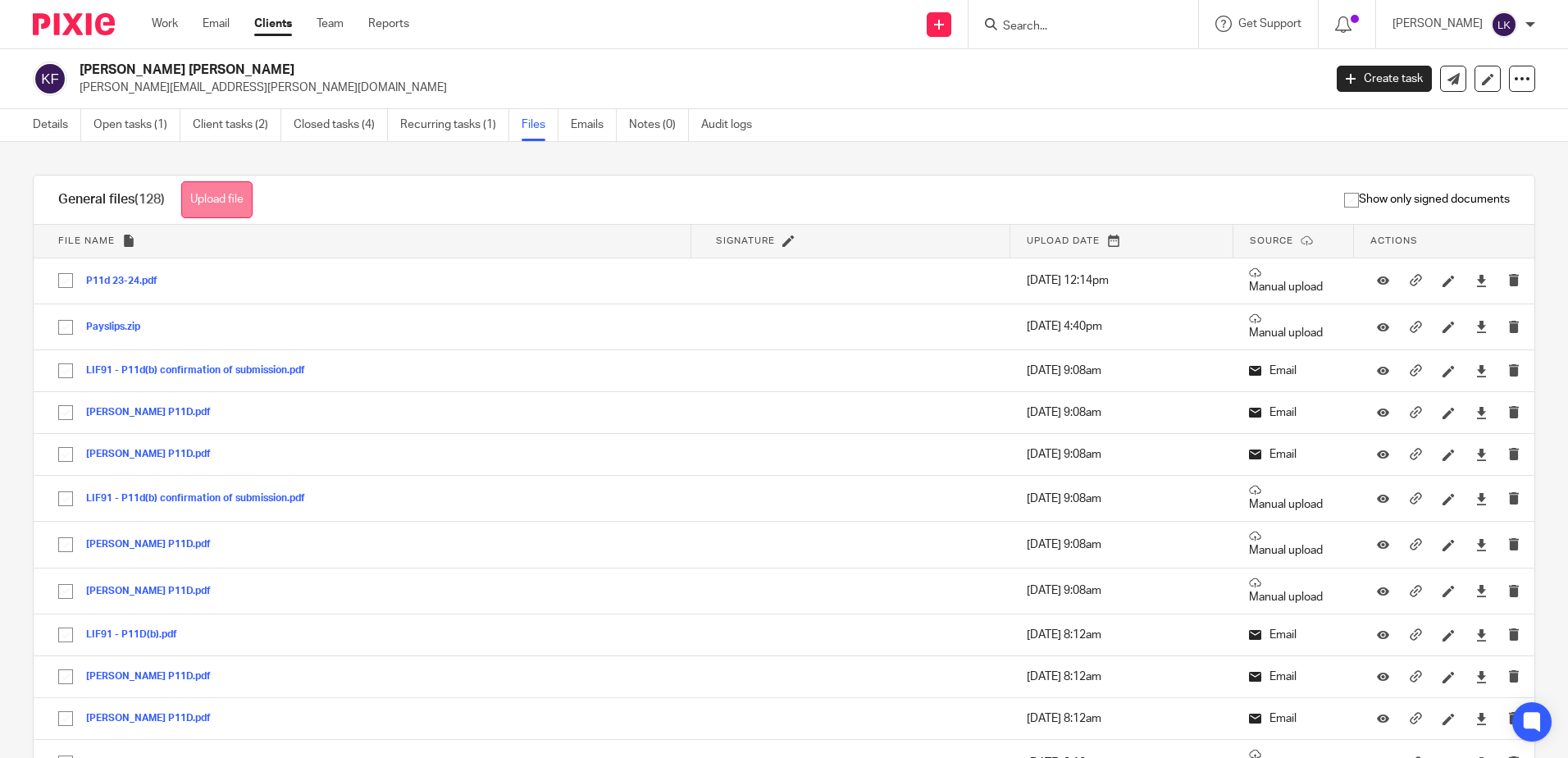
click at [228, 195] on button "Upload file" at bounding box center [217, 199] width 71 height 37
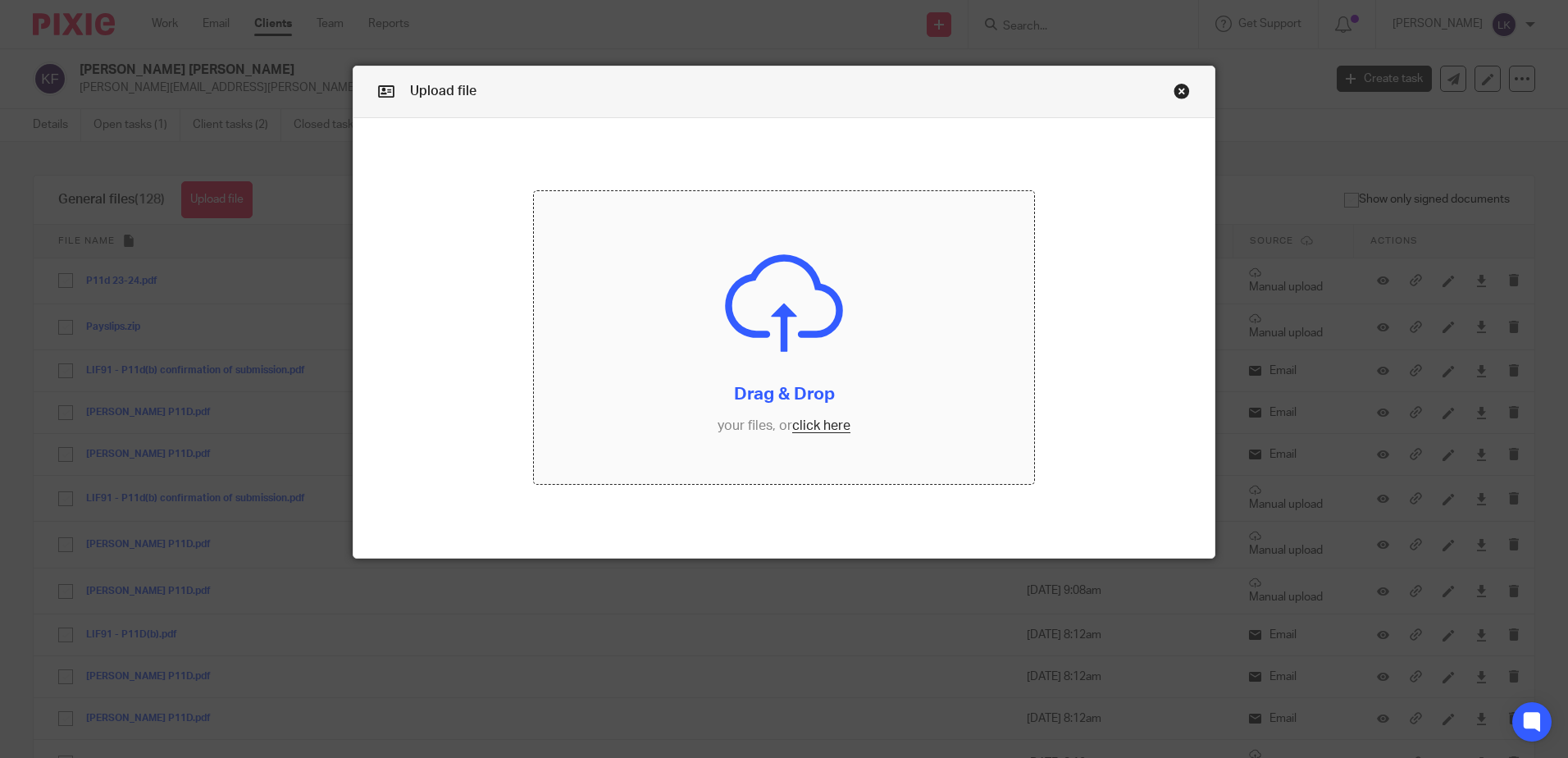
click at [817, 424] on input "file" at bounding box center [784, 337] width 500 height 293
